Goal: Information Seeking & Learning: Learn about a topic

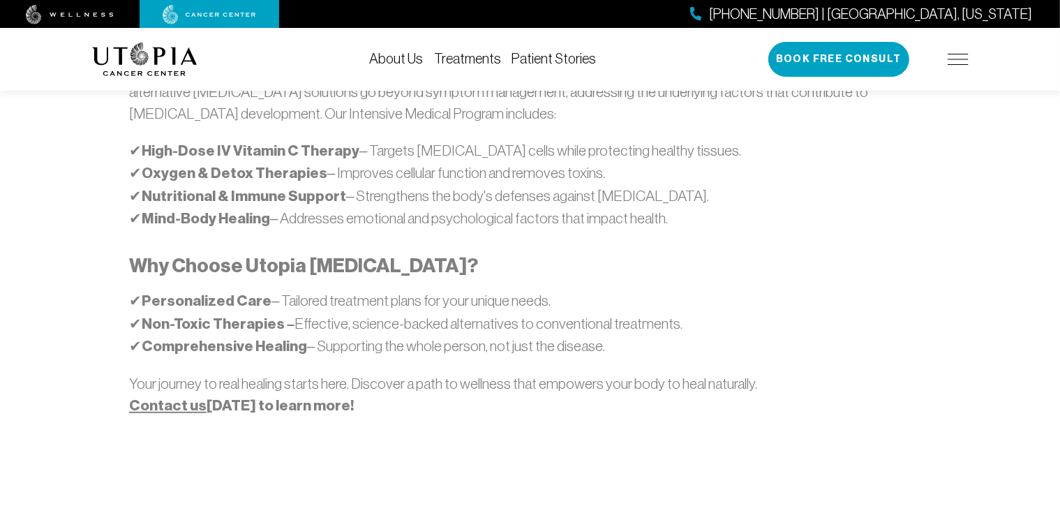
scroll to position [907, 0]
drag, startPoint x: 418, startPoint y: 320, endPoint x: 443, endPoint y: 326, distance: 25.9
click at [441, 326] on p "✔ Personalized Care – Tailored treatment plans for your unique needs. ✔ Non-Tox…" at bounding box center [530, 324] width 802 height 68
drag, startPoint x: 313, startPoint y: 344, endPoint x: 382, endPoint y: 342, distance: 69.1
click at [382, 342] on p "✔ Personalized Care – Tailored treatment plans for your unique needs. ✔ Non-Tox…" at bounding box center [530, 324] width 802 height 68
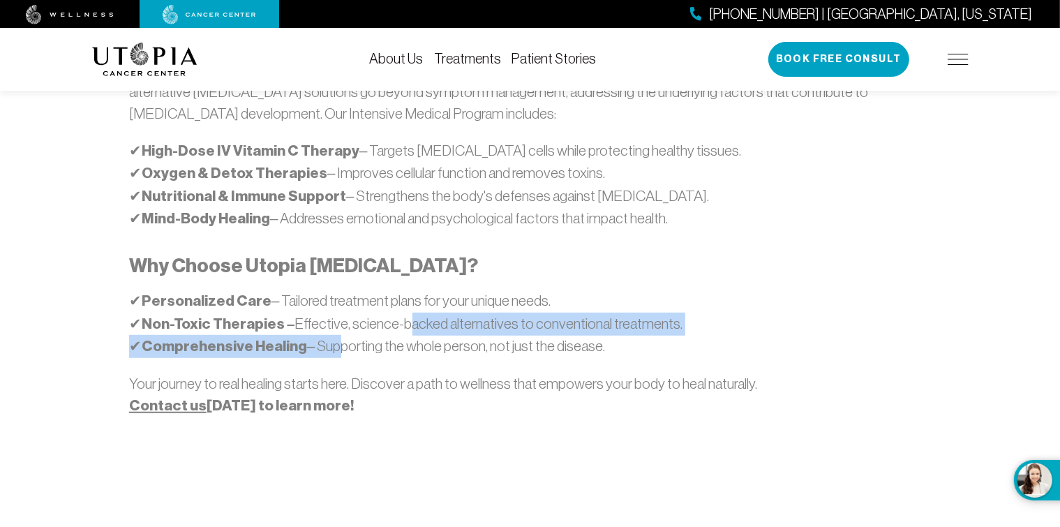
drag, startPoint x: 334, startPoint y: 371, endPoint x: 400, endPoint y: 356, distance: 67.9
click at [400, 356] on p "✔ Personalized Care – Tailored treatment plans for your unique needs. ✔ Non-Tox…" at bounding box center [530, 324] width 802 height 68
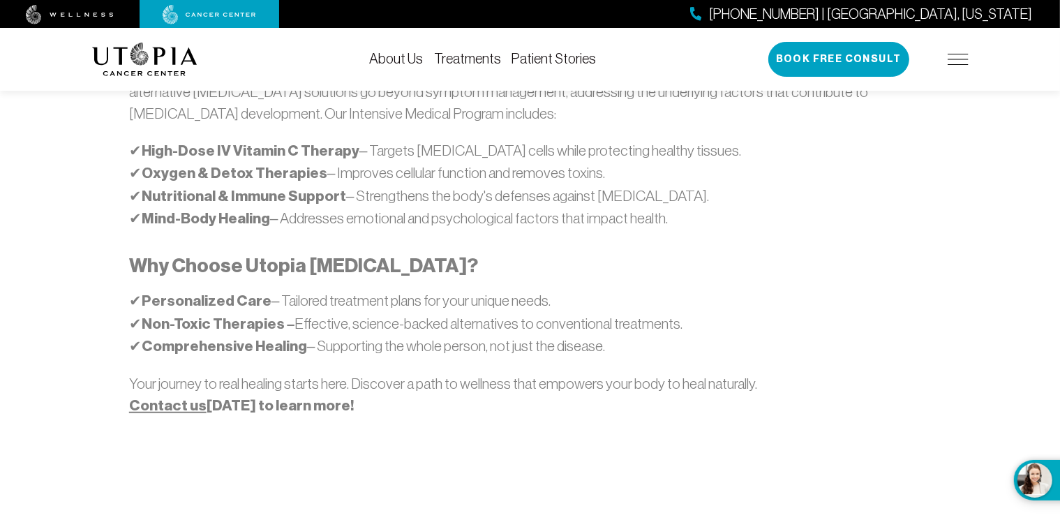
click at [433, 358] on p "✔ Personalized Care – Tailored treatment plans for your unique needs. ✔ Non-Tox…" at bounding box center [530, 324] width 802 height 68
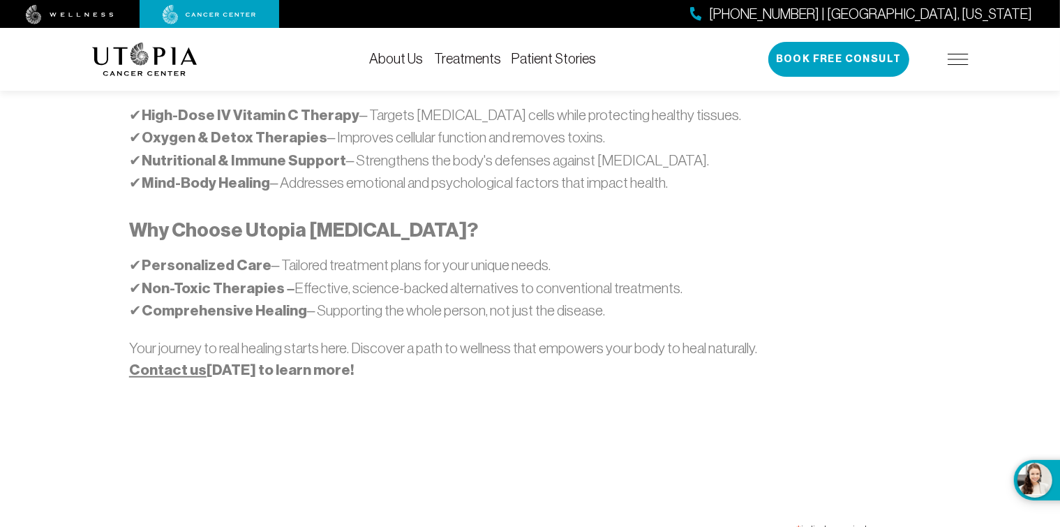
scroll to position [977, 0]
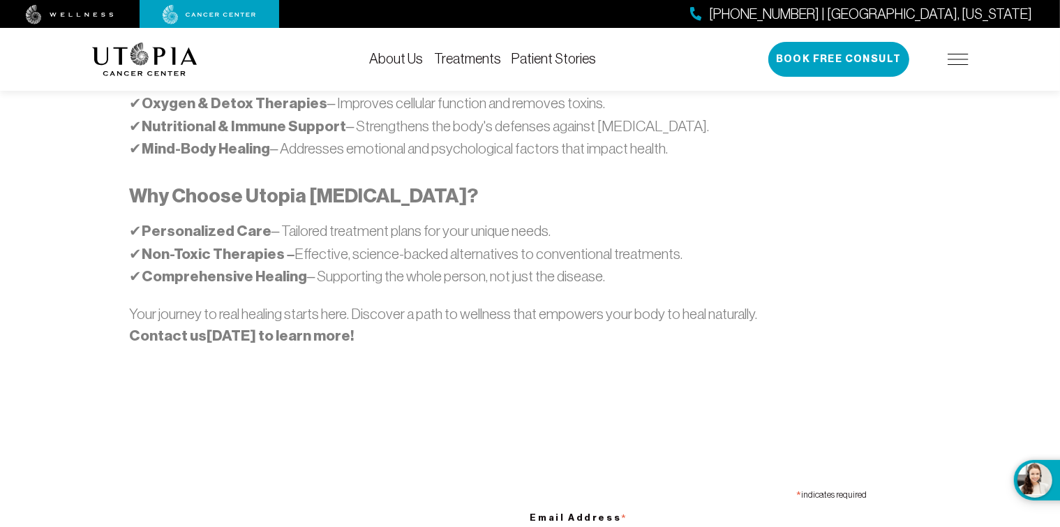
click at [177, 345] on link "Contact us" at bounding box center [167, 336] width 77 height 18
click at [180, 345] on link "Contact us" at bounding box center [167, 336] width 77 height 18
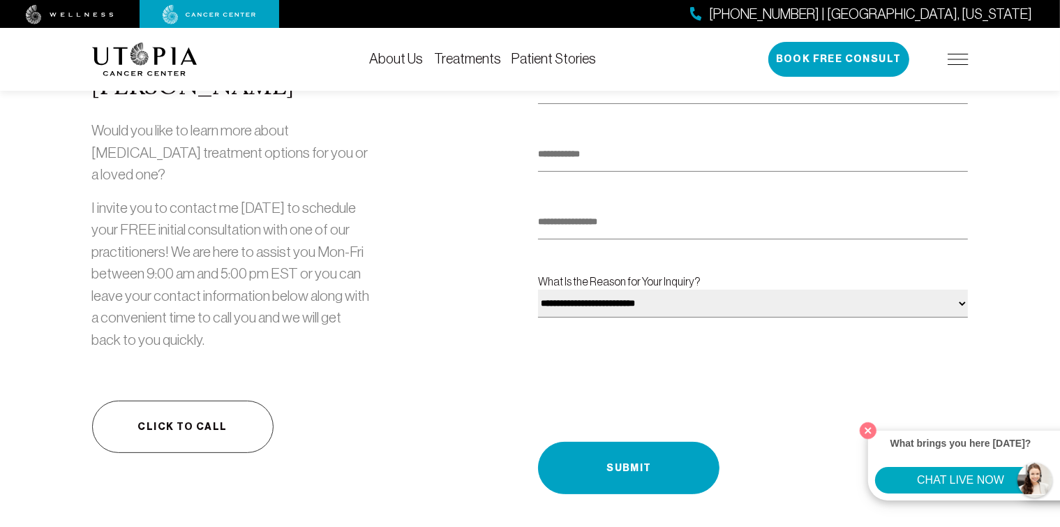
scroll to position [209, 0]
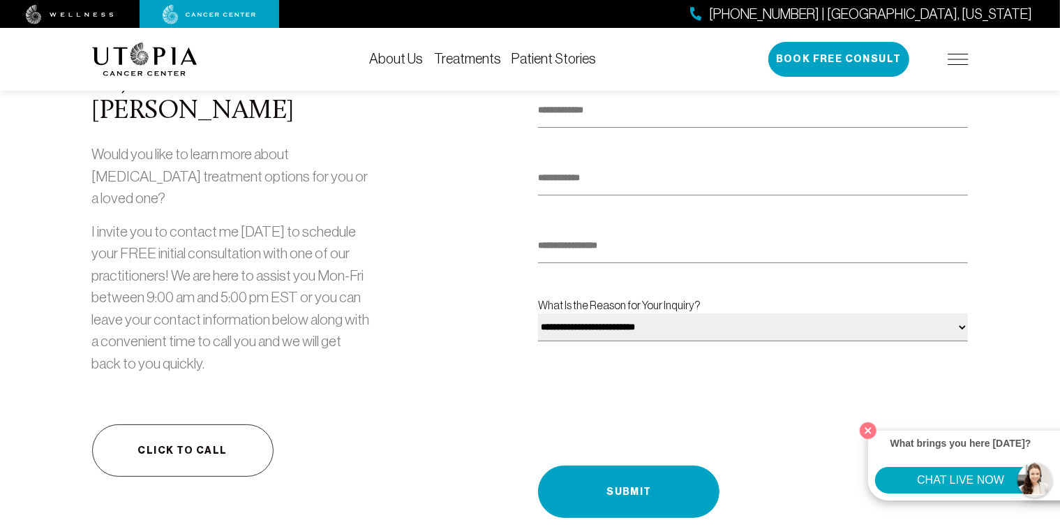
click at [583, 341] on select "**********" at bounding box center [753, 327] width 430 height 28
select select "**********"
click at [540, 341] on select "**********" at bounding box center [753, 327] width 430 height 28
click at [592, 263] on input "text" at bounding box center [753, 246] width 430 height 34
click at [472, 63] on link "Treatments" at bounding box center [467, 58] width 67 height 15
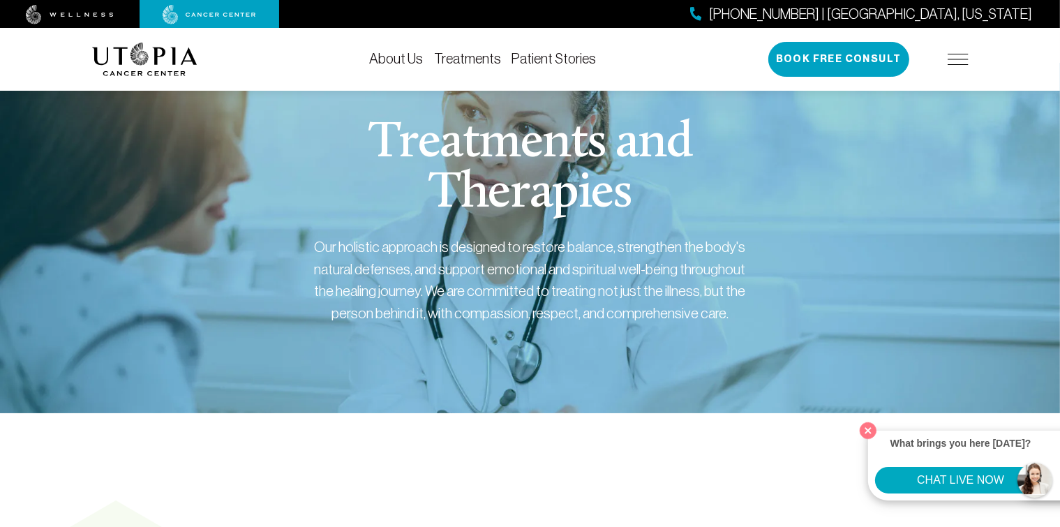
click at [528, 62] on link "Patient Stories" at bounding box center [554, 58] width 84 height 15
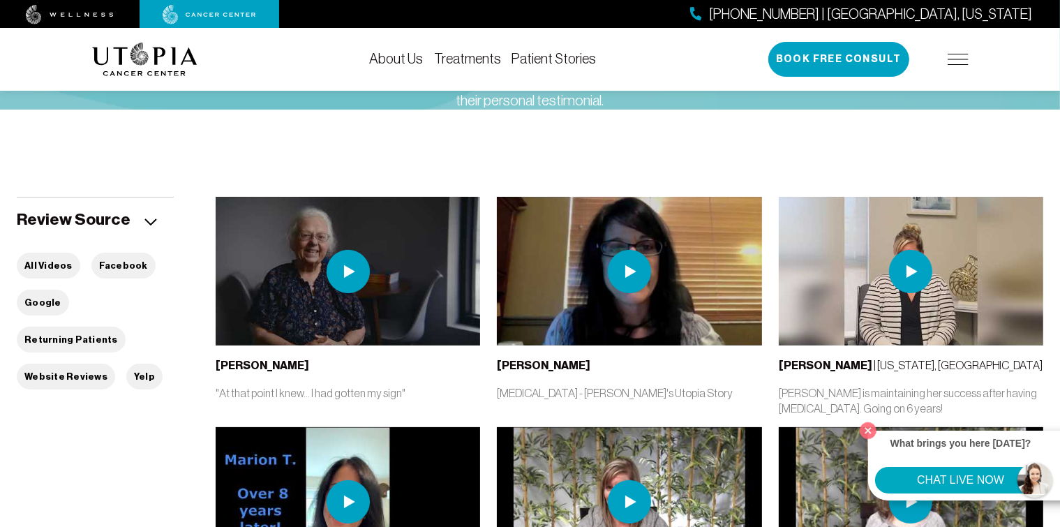
scroll to position [209, 0]
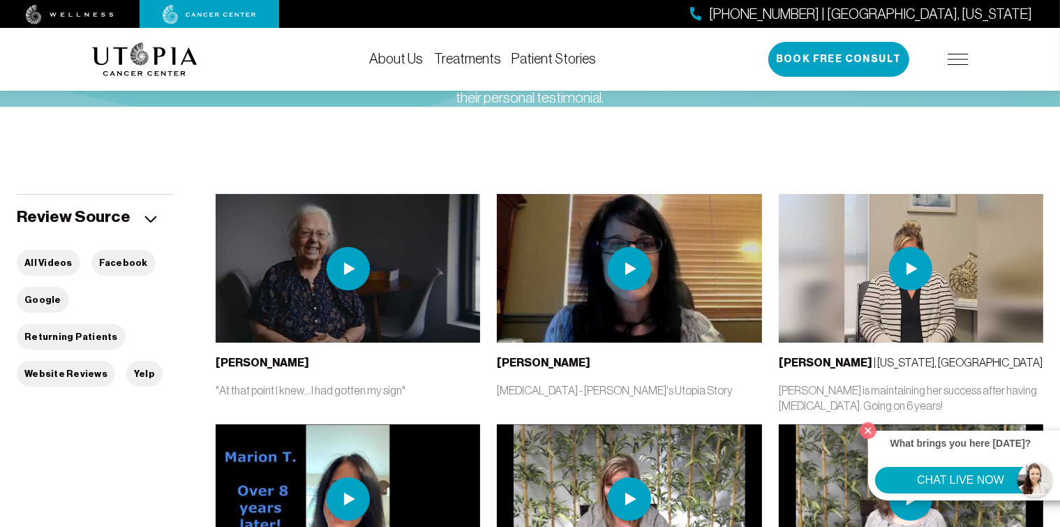
click at [643, 267] on img at bounding box center [629, 268] width 43 height 43
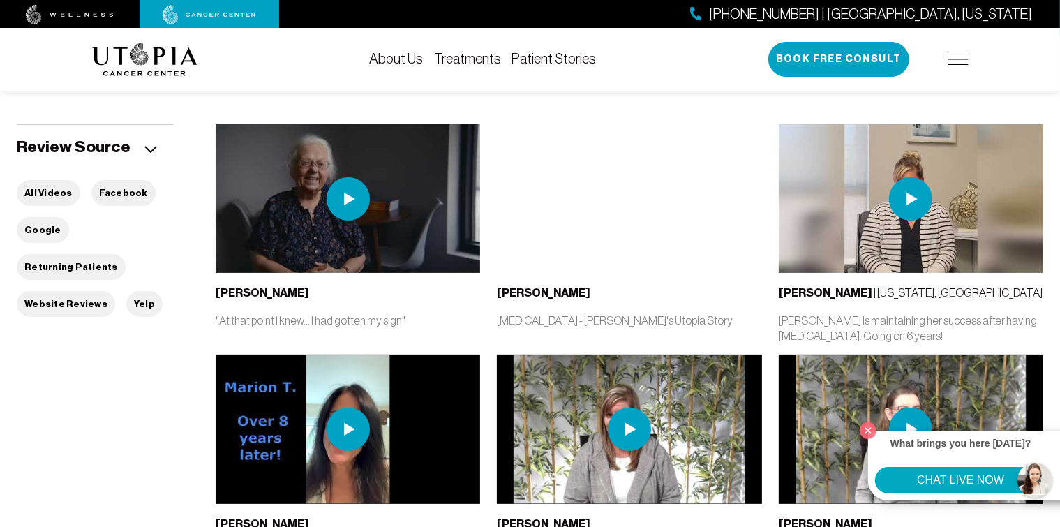
scroll to position [279, 0]
click at [871, 426] on button "Close" at bounding box center [868, 430] width 29 height 29
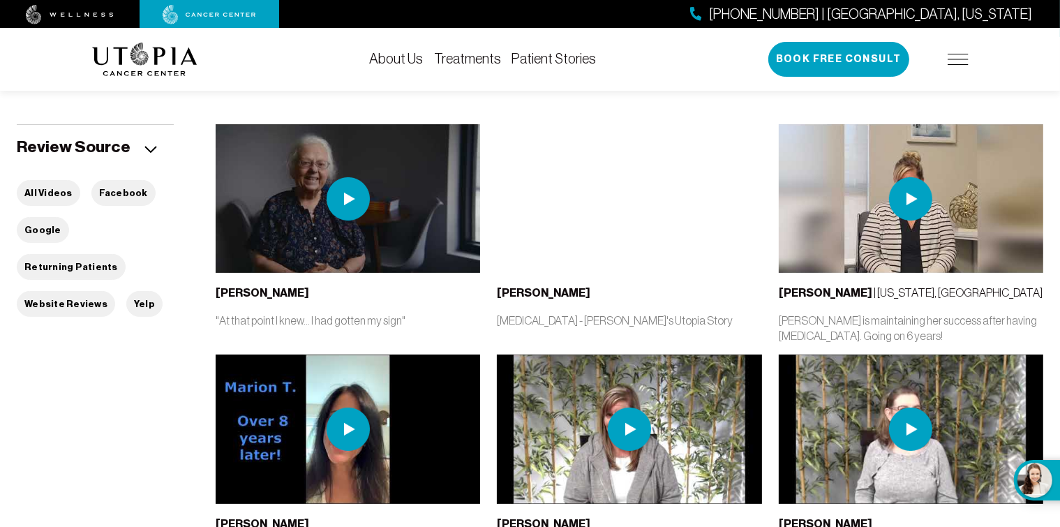
scroll to position [349, 0]
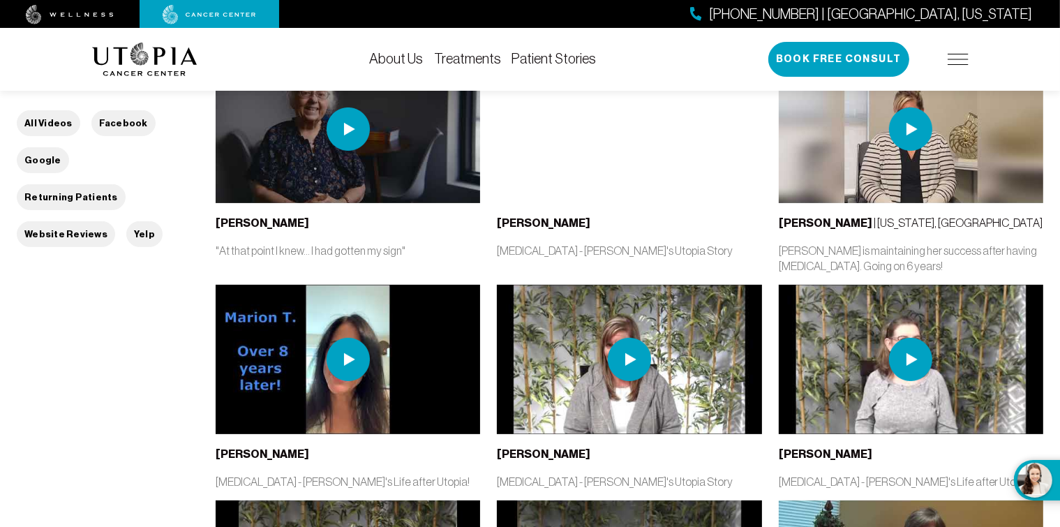
click at [625, 381] on img at bounding box center [629, 359] width 43 height 43
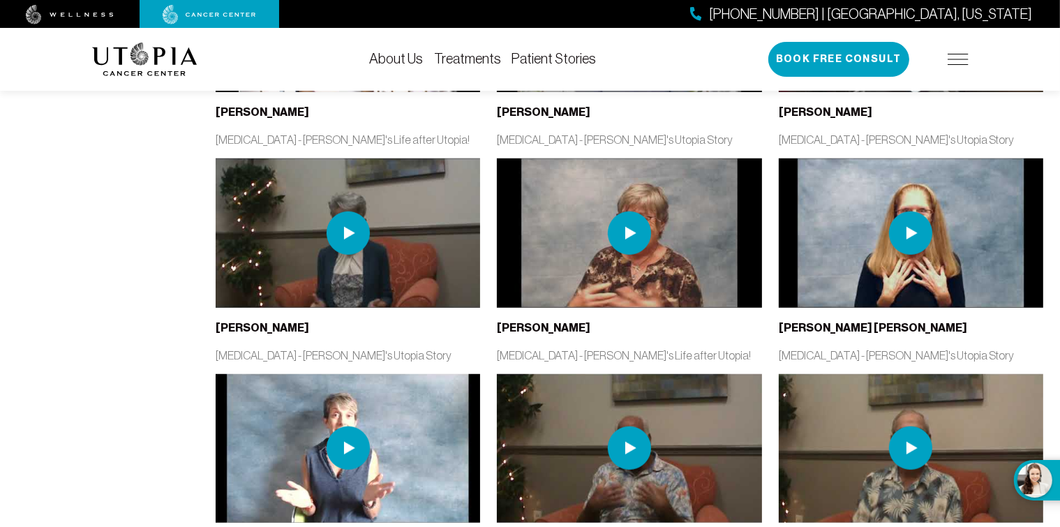
scroll to position [907, 0]
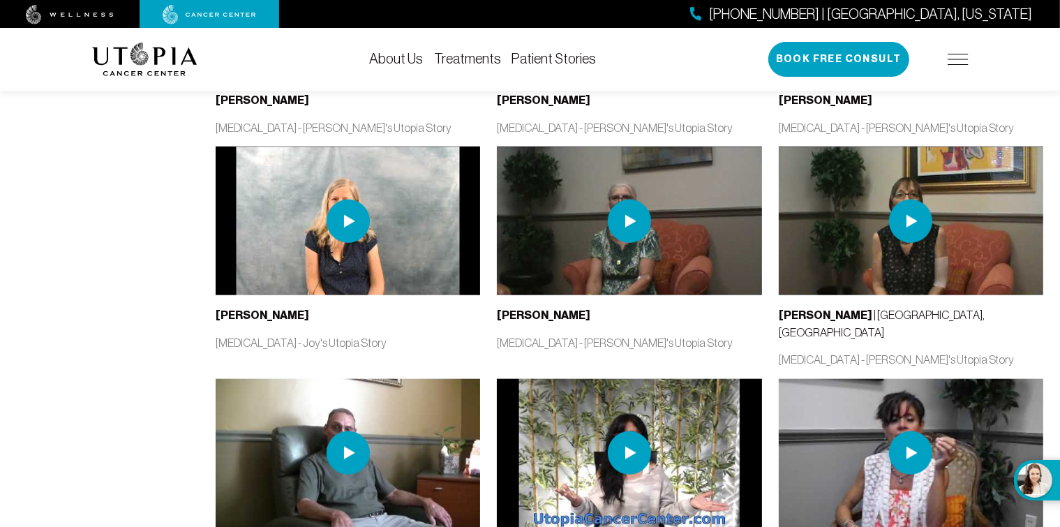
scroll to position [1326, 0]
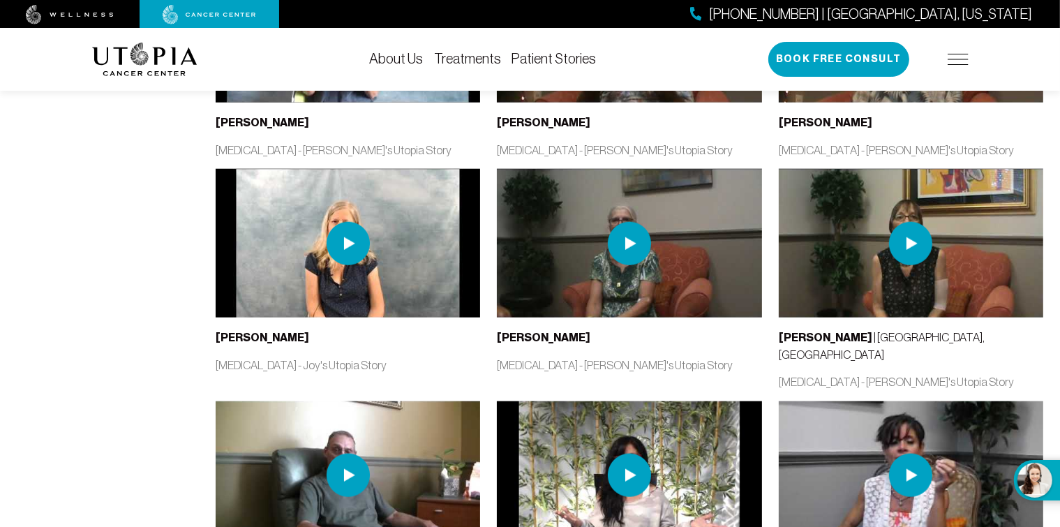
click at [447, 318] on img at bounding box center [348, 243] width 264 height 149
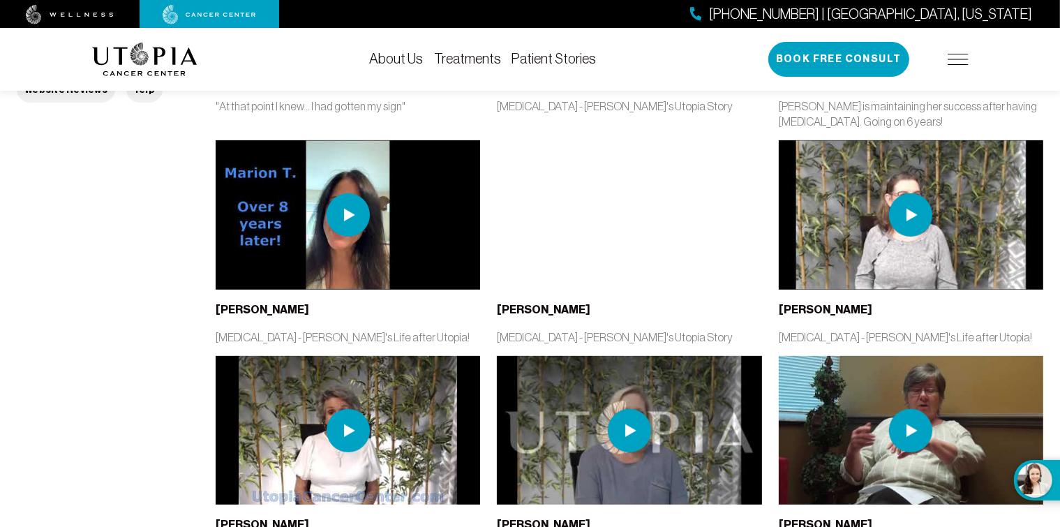
scroll to position [279, 0]
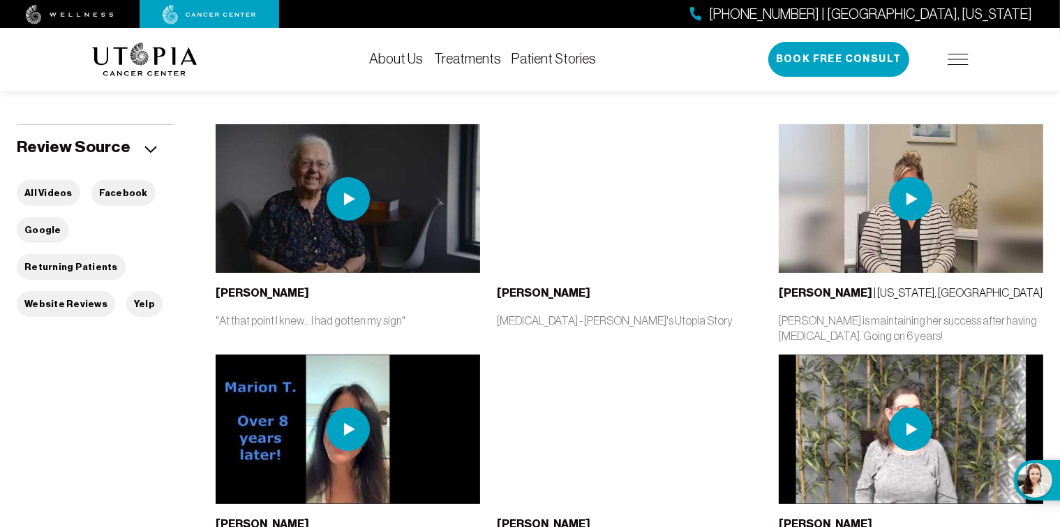
click at [667, 354] on div "[PERSON_NAME] [MEDICAL_DATA] - [PERSON_NAME]'s Utopia Story" at bounding box center [628, 239] width 281 height 230
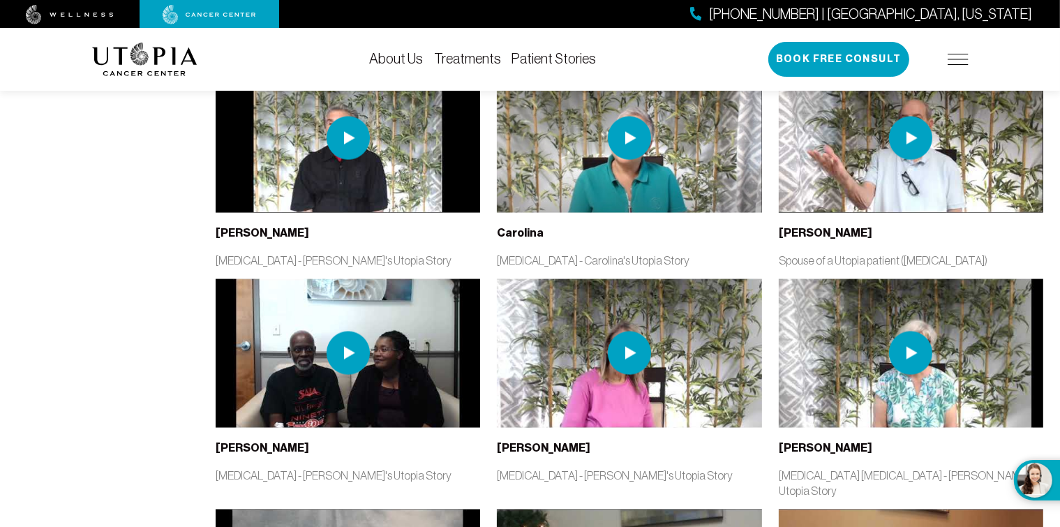
scroll to position [2163, 0]
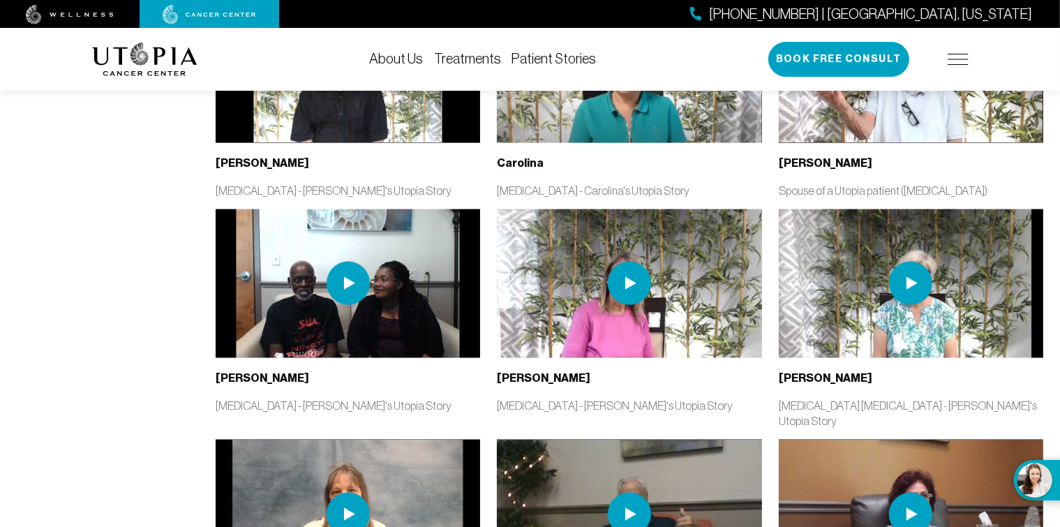
click at [558, 358] on img at bounding box center [629, 283] width 264 height 149
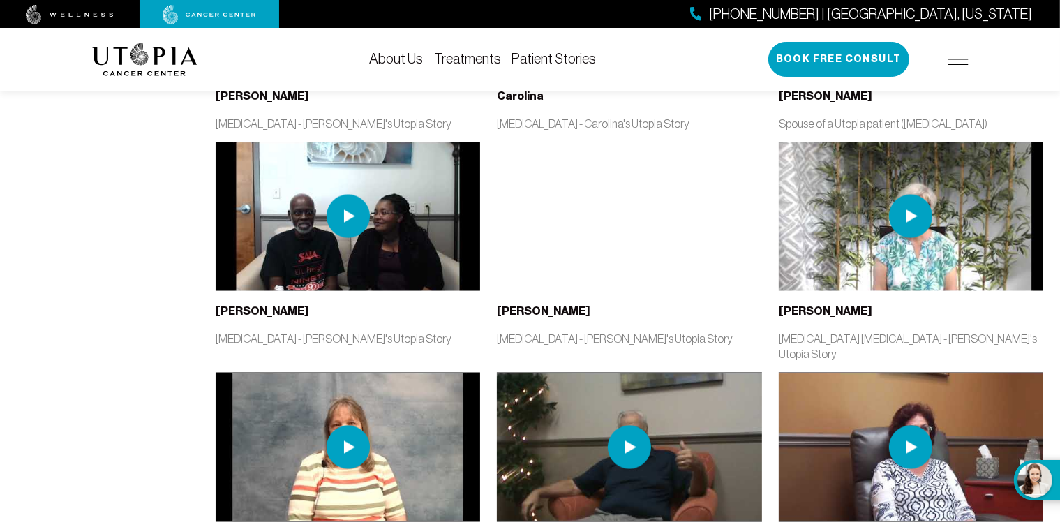
scroll to position [2233, 0]
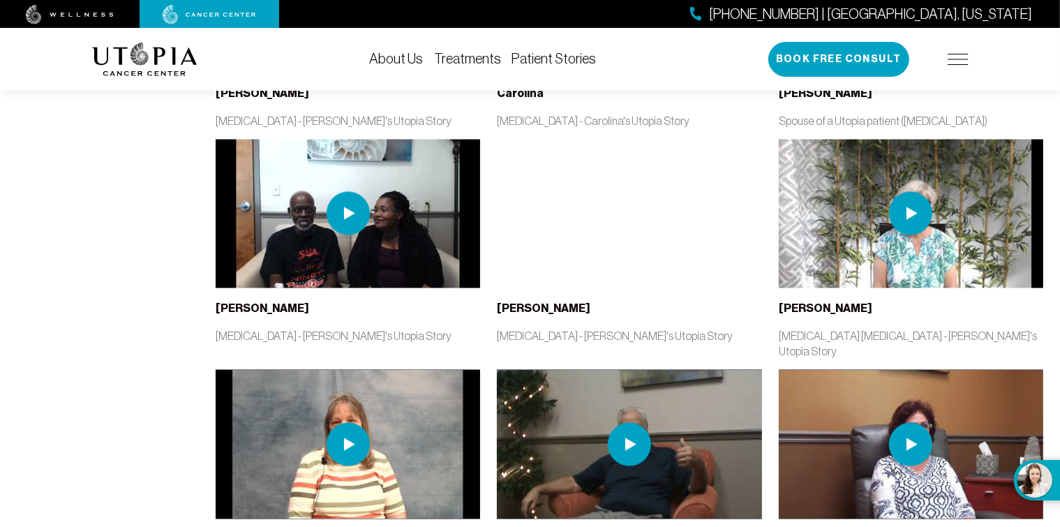
click at [400, 59] on link "About Us" at bounding box center [396, 58] width 54 height 15
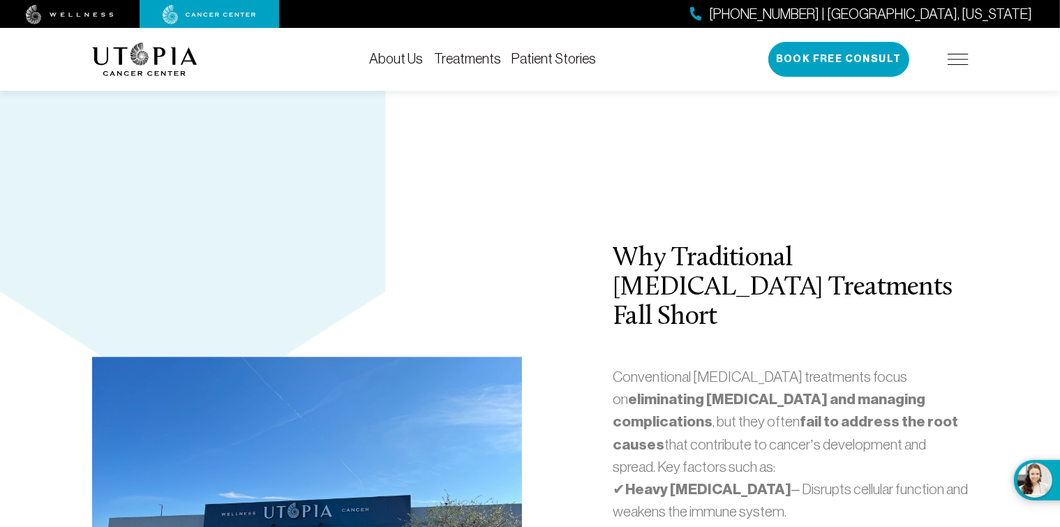
scroll to position [3210, 0]
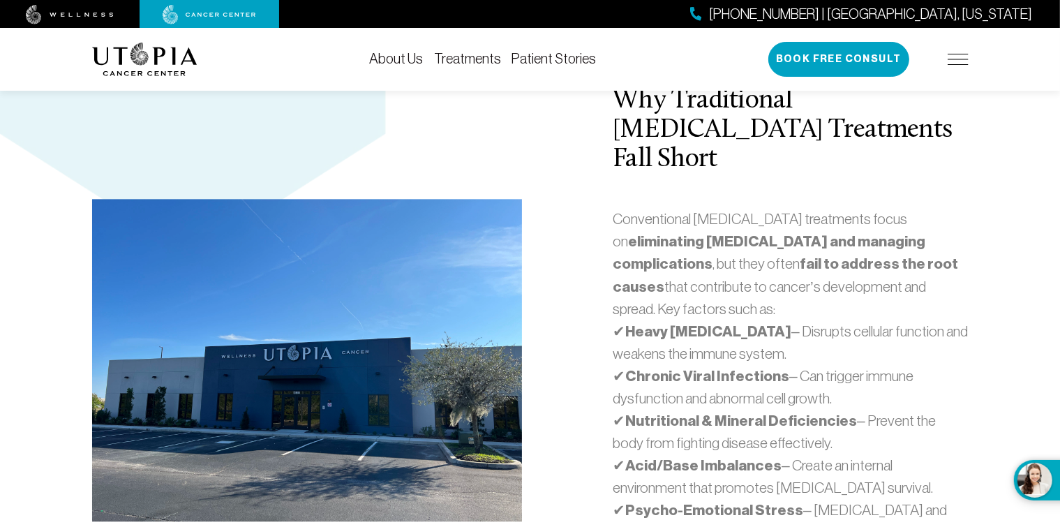
click at [715, 232] on strong "eliminating [MEDICAL_DATA] and managing complications" at bounding box center [769, 252] width 313 height 41
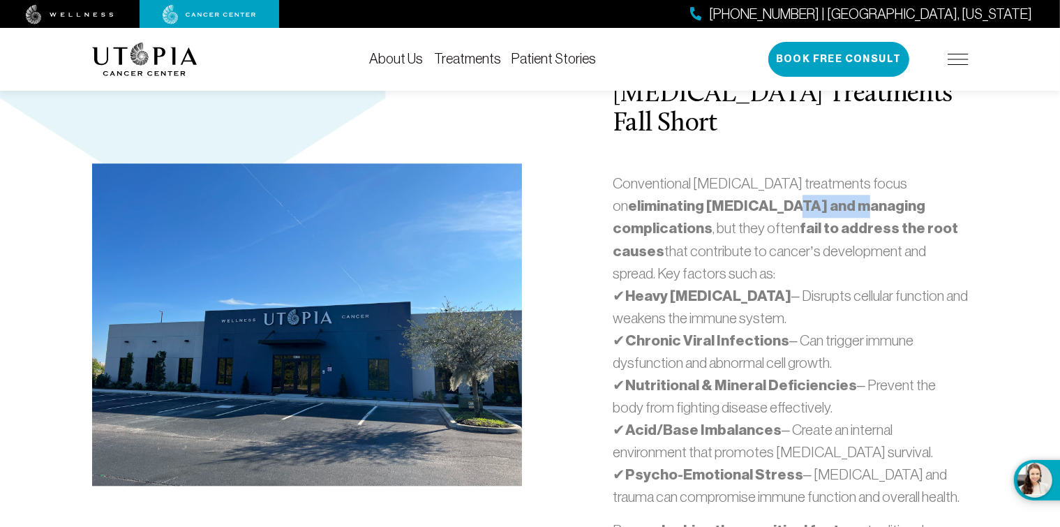
scroll to position [3280, 0]
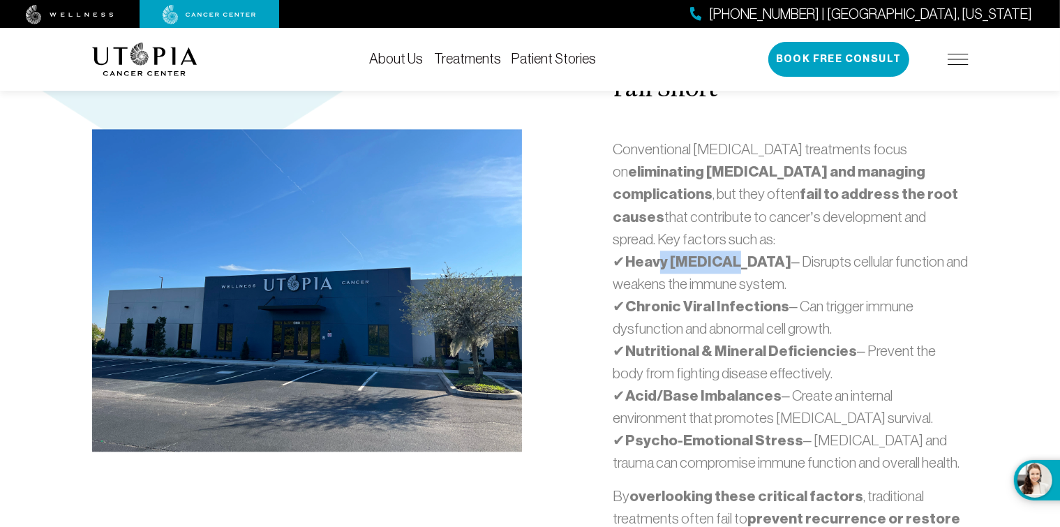
drag, startPoint x: 663, startPoint y: 168, endPoint x: 724, endPoint y: 174, distance: 61.7
click at [724, 253] on strong "Heavy [MEDICAL_DATA]" at bounding box center [708, 262] width 166 height 18
drag, startPoint x: 634, startPoint y: 170, endPoint x: 705, endPoint y: 168, distance: 71.2
click at [705, 253] on strong "Heavy [MEDICAL_DATA]" at bounding box center [708, 262] width 166 height 18
drag, startPoint x: 659, startPoint y: 211, endPoint x: 715, endPoint y: 214, distance: 56.6
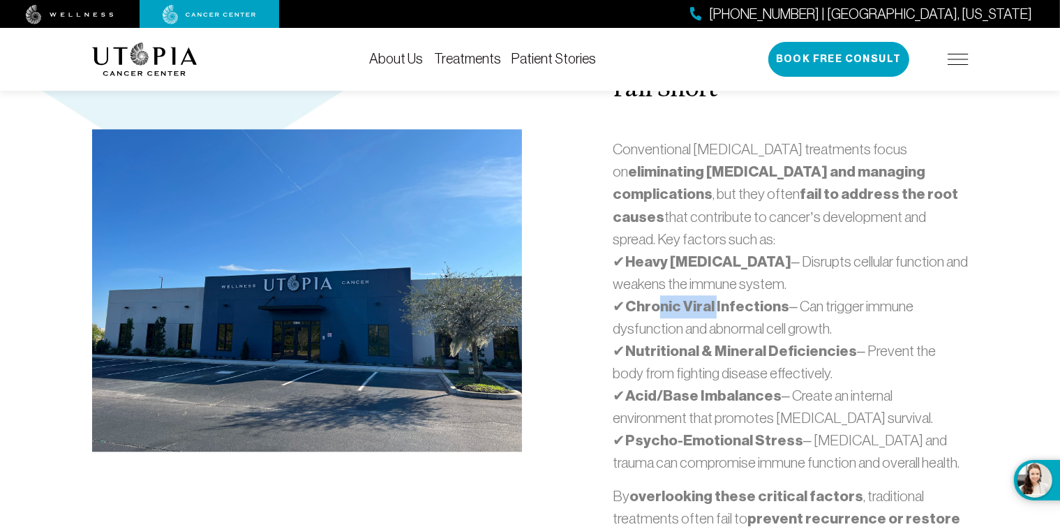
click at [715, 297] on strong "Chronic Viral Infections" at bounding box center [707, 306] width 164 height 18
drag, startPoint x: 671, startPoint y: 254, endPoint x: 712, endPoint y: 256, distance: 40.5
click at [712, 342] on strong "Nutritional & Mineral Deficiencies" at bounding box center [741, 351] width 232 height 18
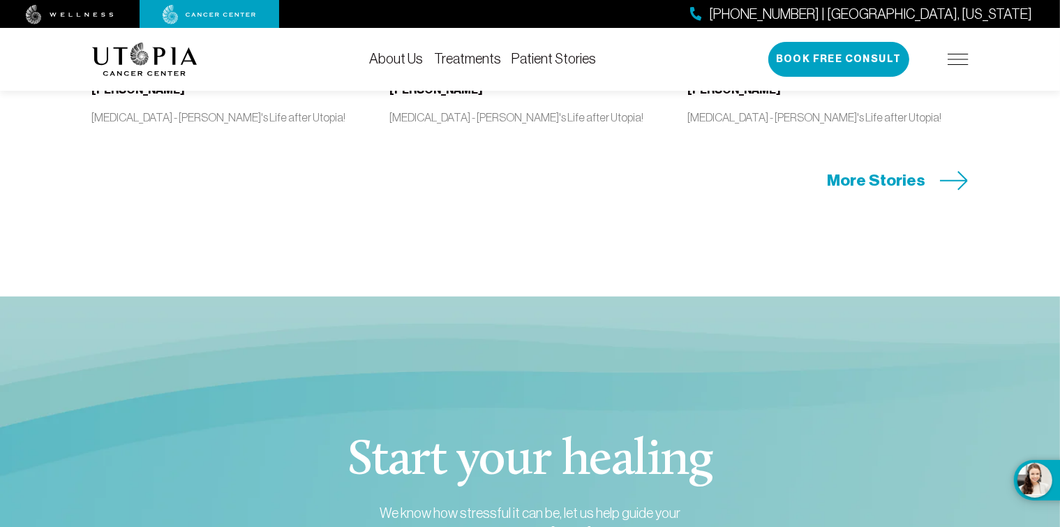
scroll to position [6490, 0]
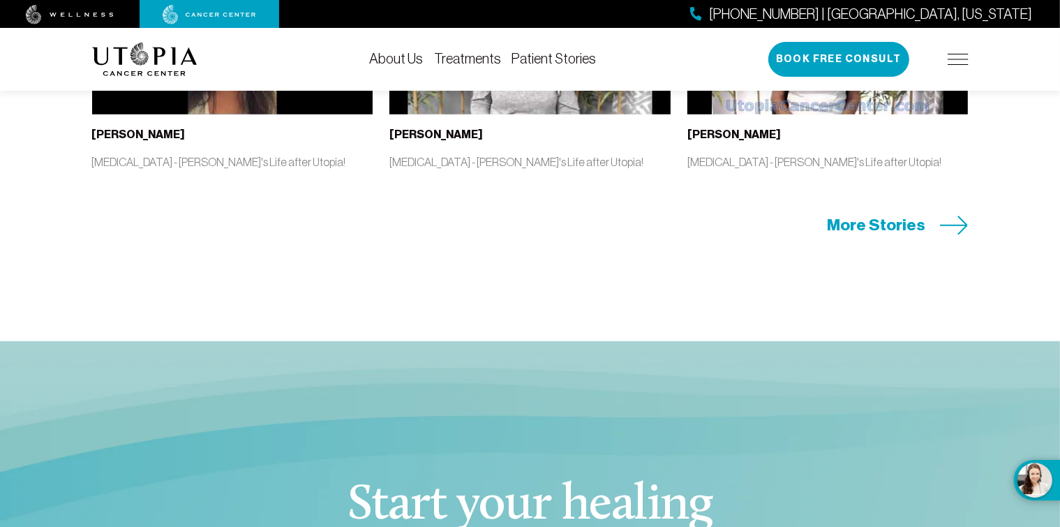
drag, startPoint x: 904, startPoint y: 175, endPoint x: 905, endPoint y: 168, distance: 7.1
click at [904, 172] on div "Exceptional, Real Results. [PERSON_NAME] [MEDICAL_DATA] - [PERSON_NAME]'s Life …" at bounding box center [530, 65] width 893 height 343
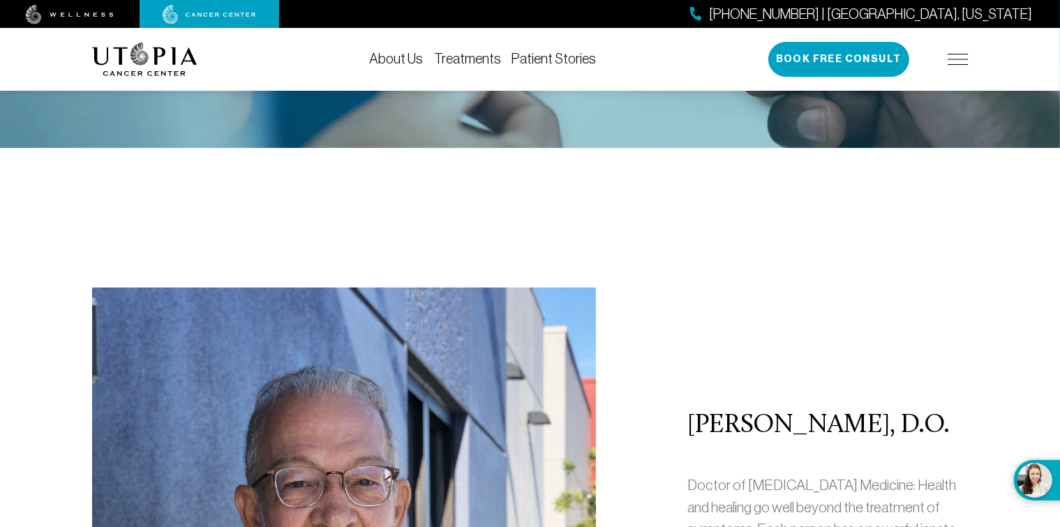
scroll to position [70, 0]
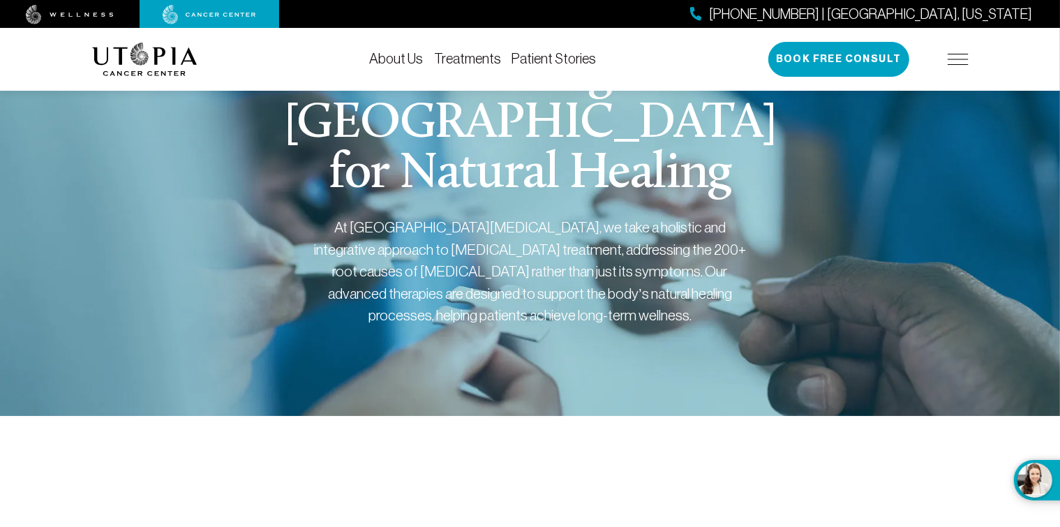
click at [957, 56] on img at bounding box center [958, 59] width 21 height 11
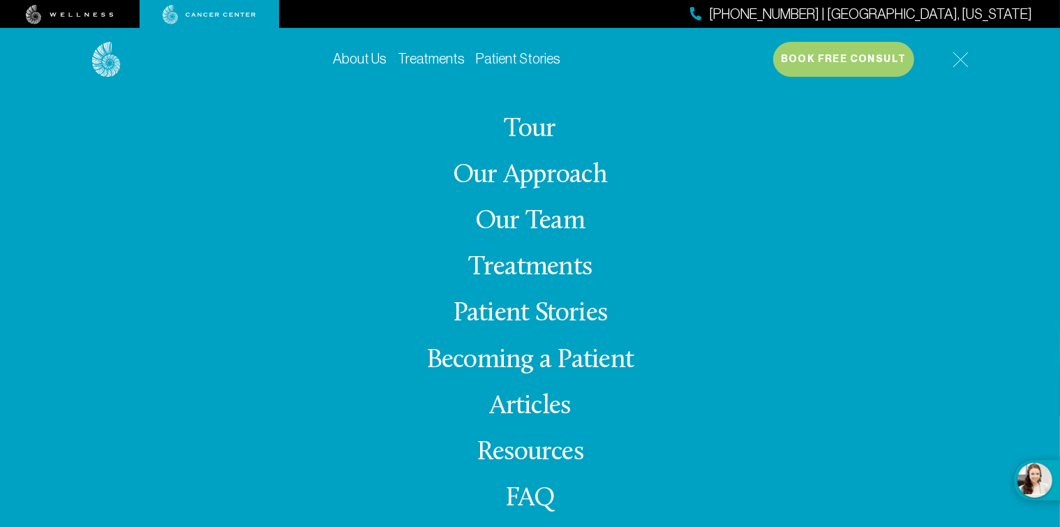
click at [468, 358] on link "Becoming a Patient" at bounding box center [529, 360] width 207 height 27
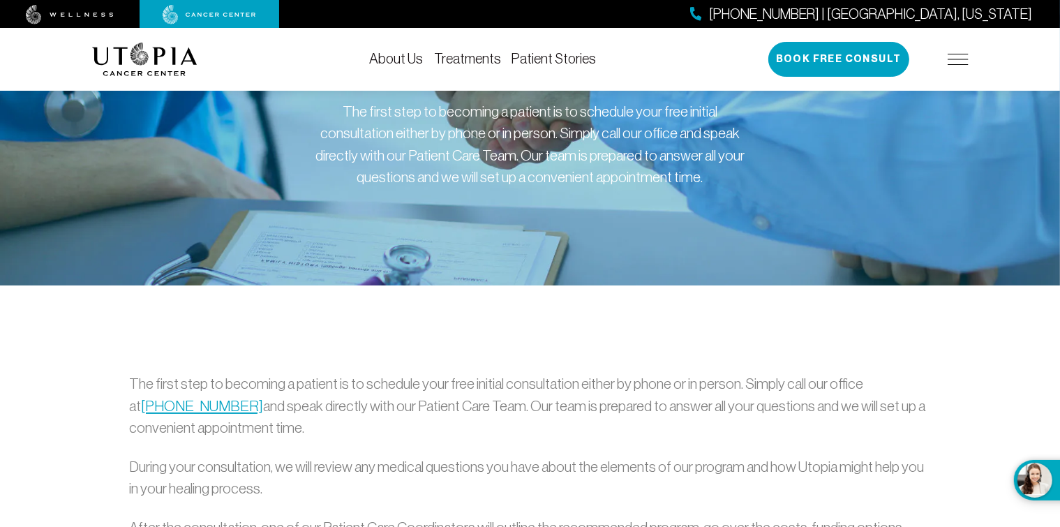
scroll to position [349, 0]
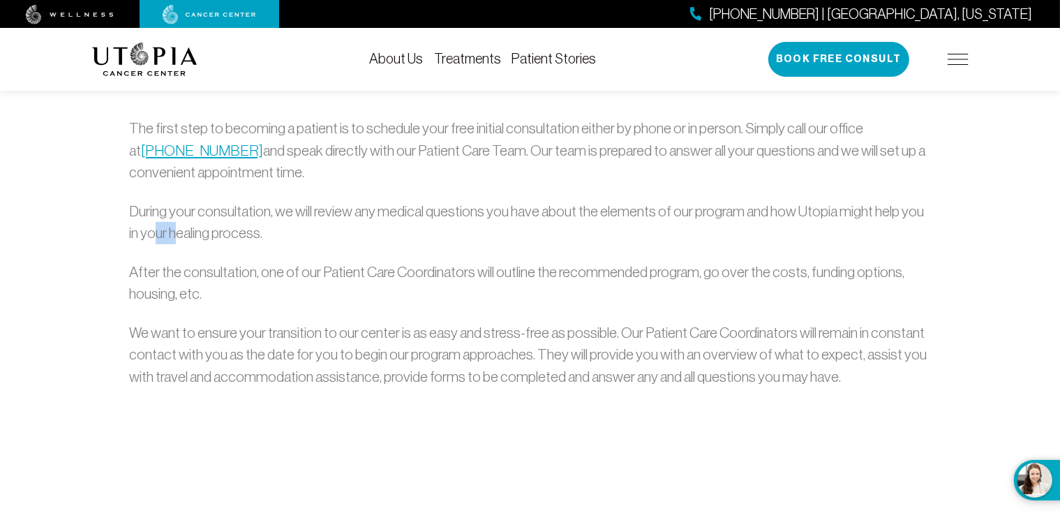
drag, startPoint x: 162, startPoint y: 262, endPoint x: 183, endPoint y: 266, distance: 21.3
click at [183, 244] on p "During your consultation, we will review any medical questions you have about t…" at bounding box center [530, 222] width 802 height 44
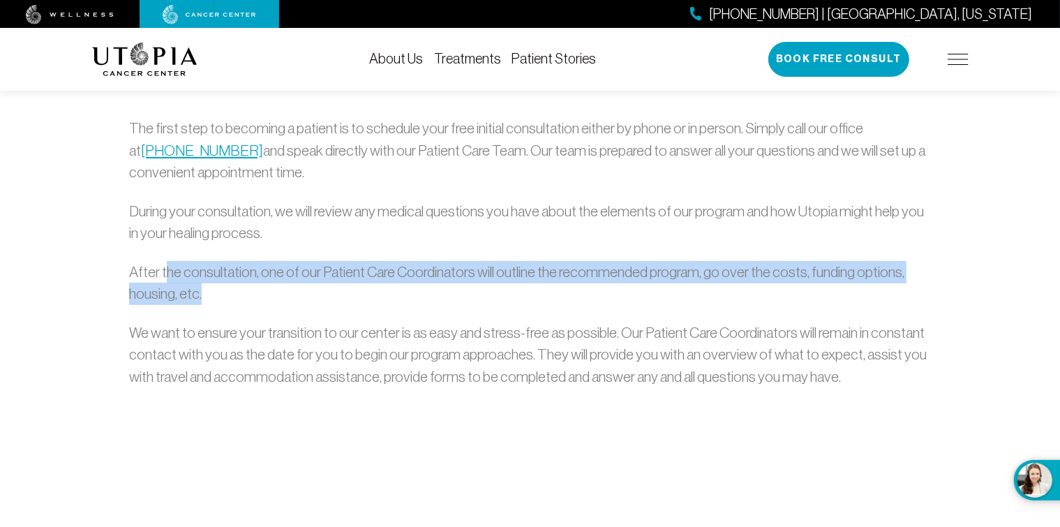
drag, startPoint x: 169, startPoint y: 307, endPoint x: 290, endPoint y: 318, distance: 121.9
click at [289, 305] on p "After the consultation, one of our Patient Care Coordinators will outline the r…" at bounding box center [530, 283] width 802 height 44
